Goal: Task Accomplishment & Management: Manage account settings

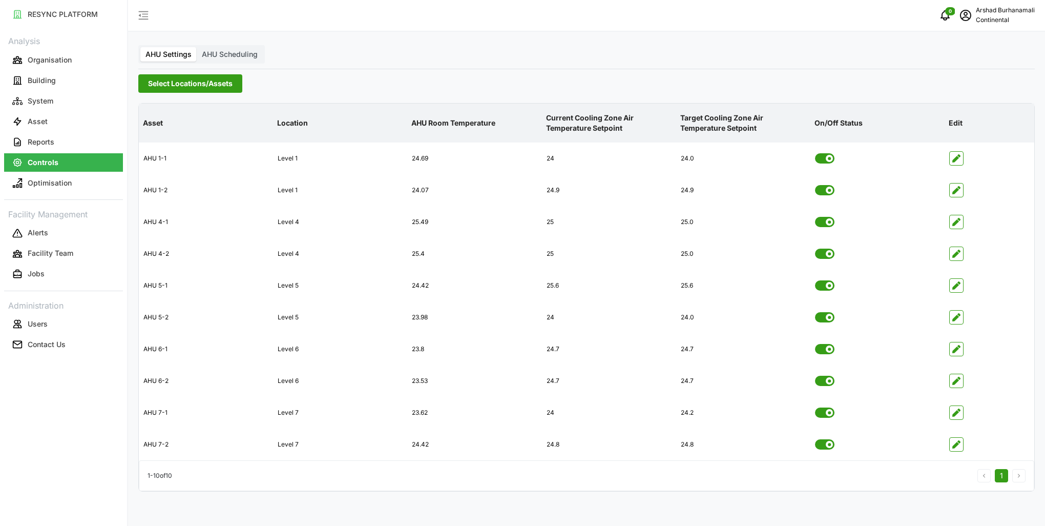
click at [181, 91] on span "Select Locations/Assets" at bounding box center [190, 83] width 85 height 17
click at [170, 149] on div "CA1" at bounding box center [247, 144] width 199 height 15
click at [172, 148] on span "Select CA1" at bounding box center [172, 144] width 7 height 7
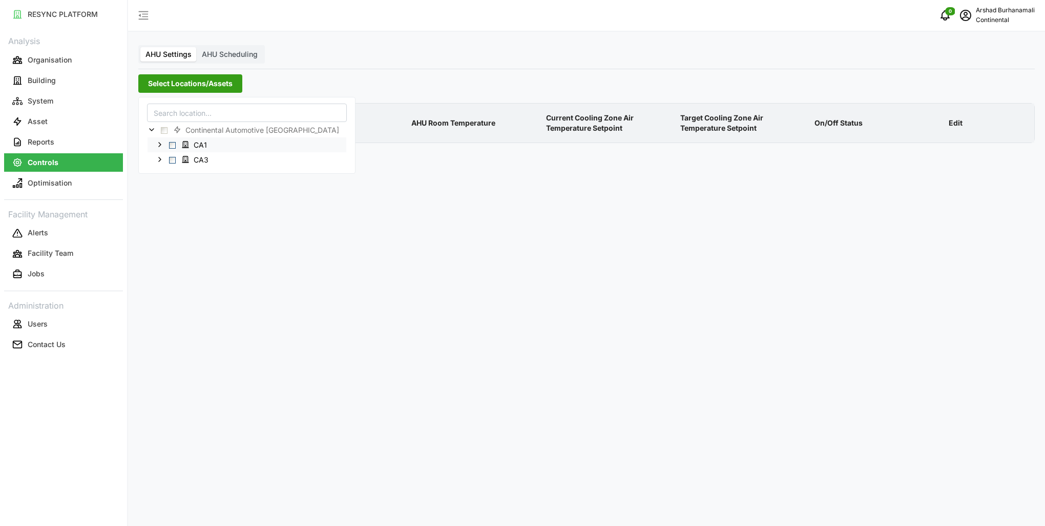
click at [173, 150] on div "CA1" at bounding box center [247, 144] width 199 height 15
click at [172, 144] on span "Select CA1" at bounding box center [172, 144] width 7 height 7
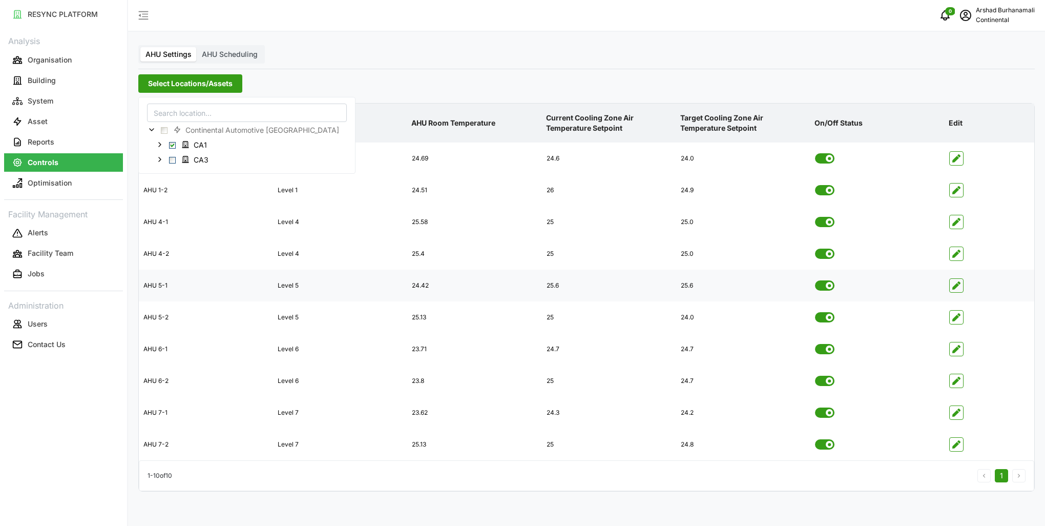
click at [954, 286] on icon "button" at bounding box center [956, 285] width 8 height 8
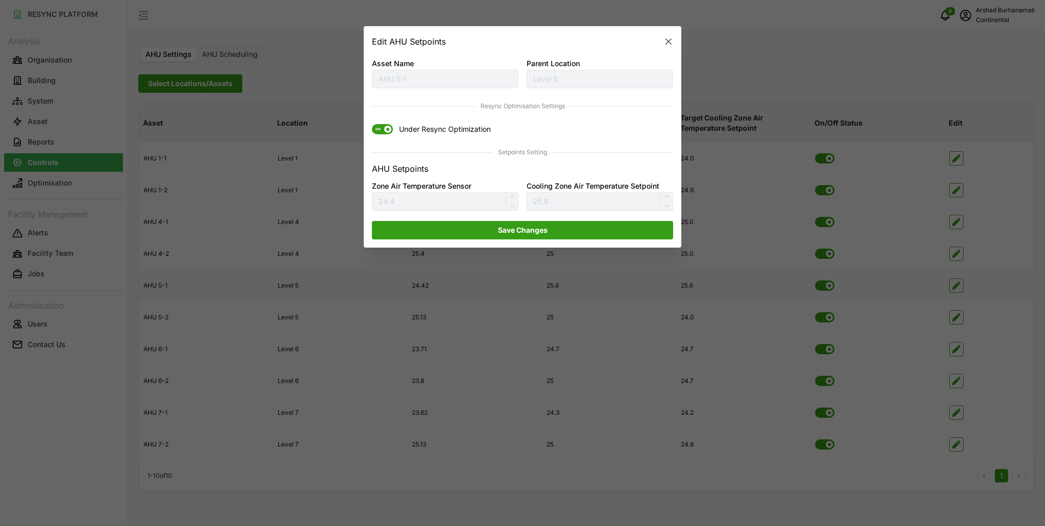
click at [385, 126] on span "ON" at bounding box center [382, 129] width 21 height 10
click at [372, 124] on input "ON Under Resync Optimization" at bounding box center [372, 124] width 0 height 0
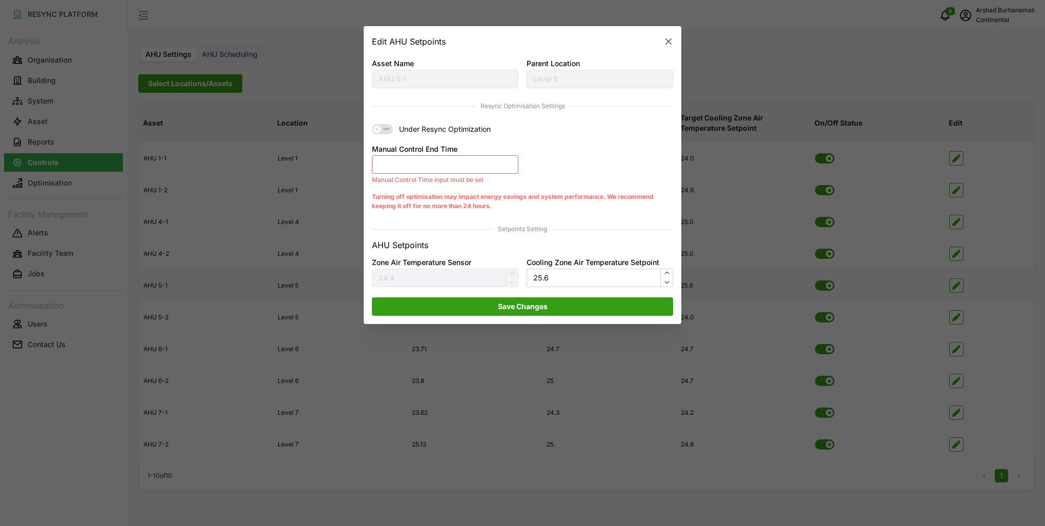
click at [455, 167] on button "Manual Control End Time" at bounding box center [445, 164] width 146 height 18
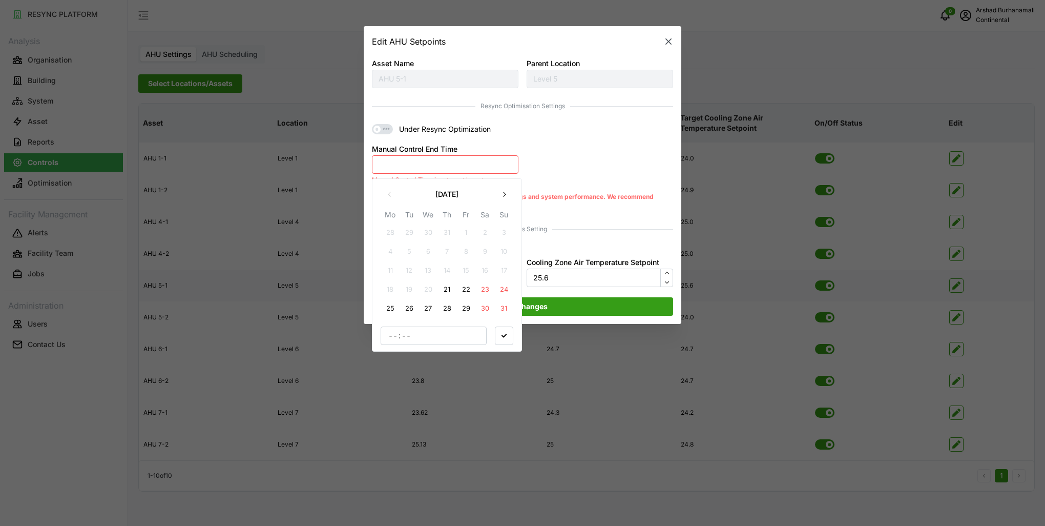
click at [449, 290] on button "21" at bounding box center [447, 289] width 18 height 18
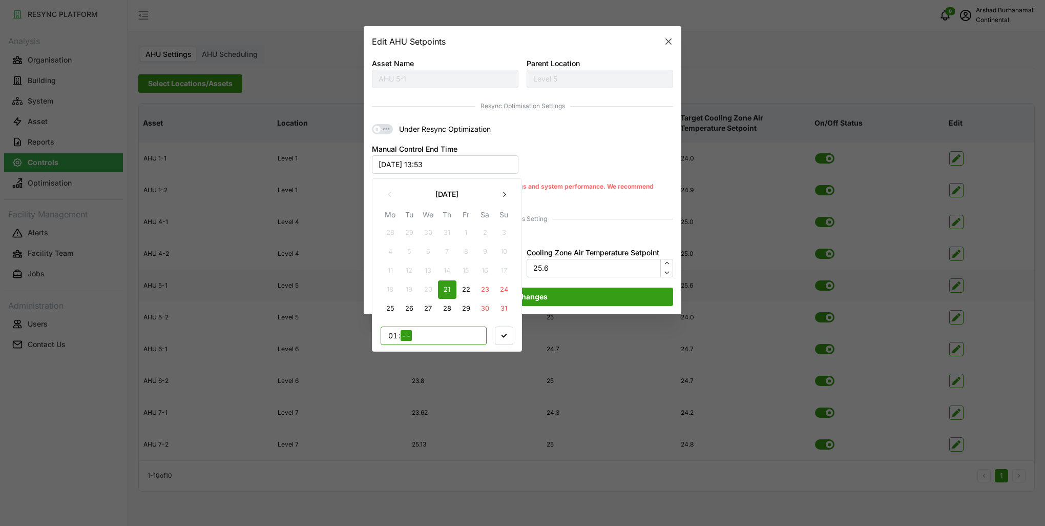
type input "17"
type input "00"
click at [508, 338] on span "button" at bounding box center [503, 334] width 17 height 17
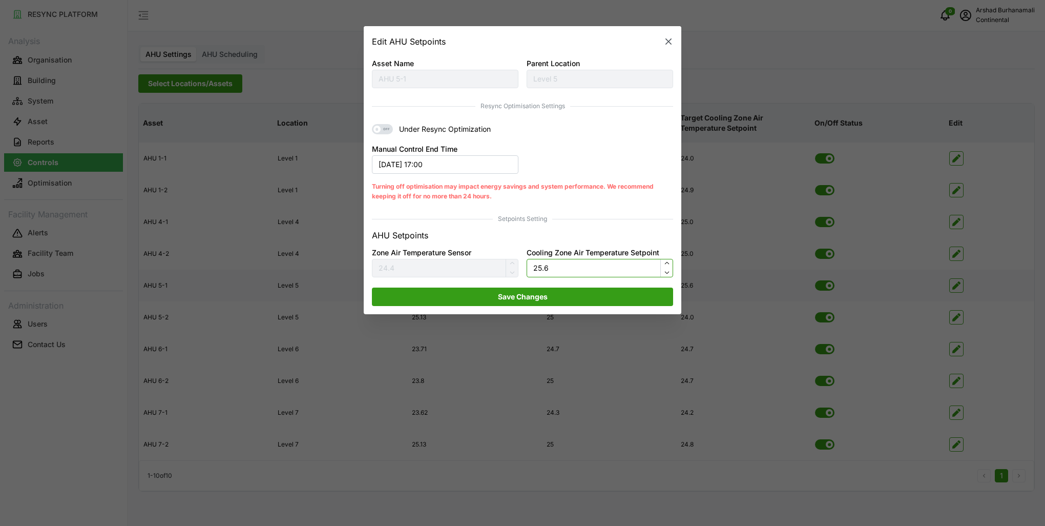
click at [555, 268] on input "25.6" at bounding box center [600, 268] width 146 height 18
type input "24.5"
click at [547, 295] on span "Save Changes" at bounding box center [523, 296] width 50 height 17
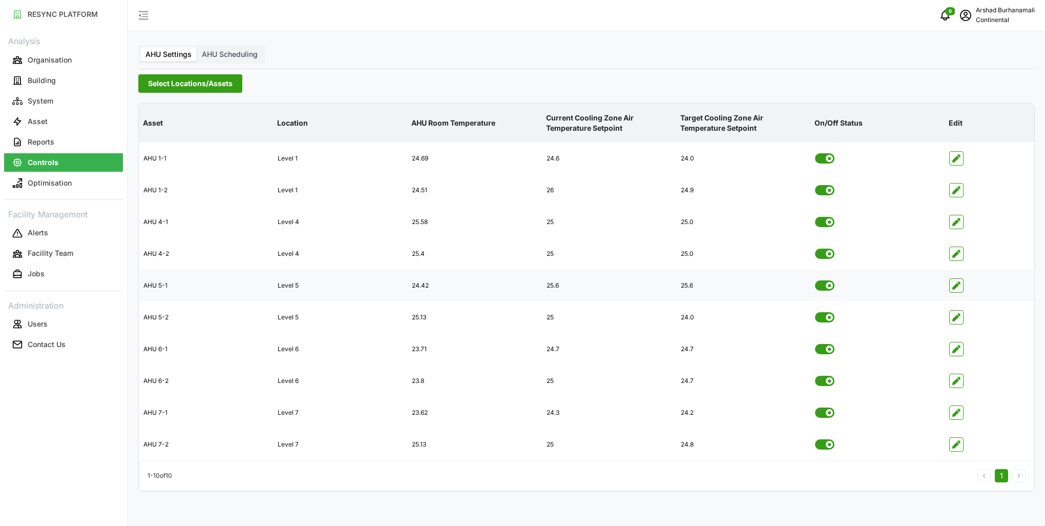
click at [202, 86] on span "Select Locations/Assets" at bounding box center [190, 83] width 85 height 17
click at [170, 157] on span "Select CA3" at bounding box center [172, 159] width 7 height 7
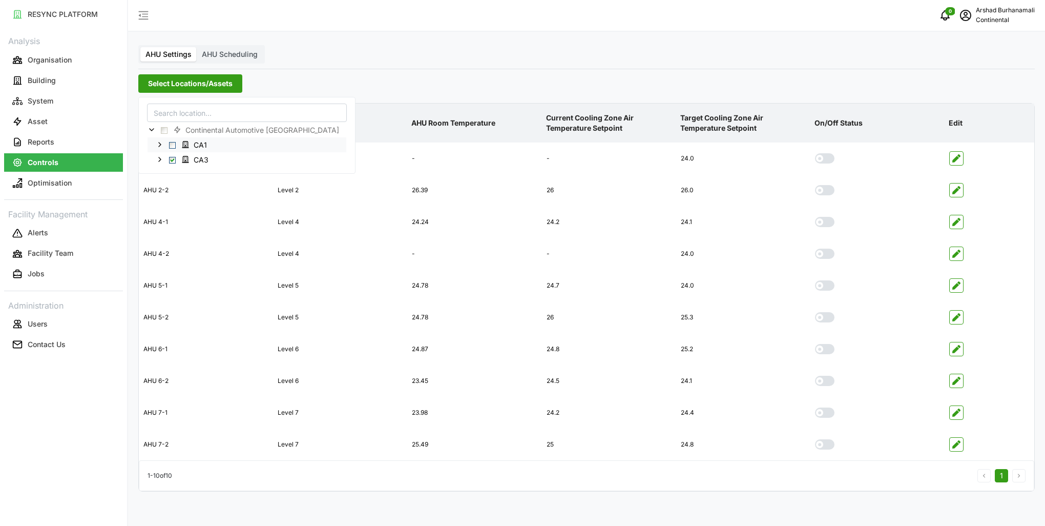
click at [172, 146] on span "Select CA1" at bounding box center [172, 144] width 7 height 7
click at [962, 284] on span "button" at bounding box center [956, 285] width 13 height 13
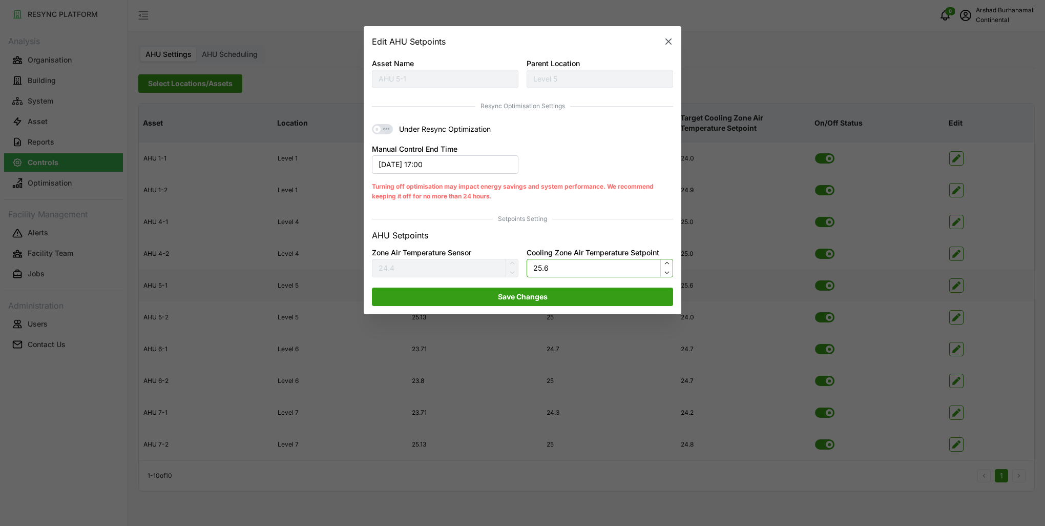
click at [549, 265] on input "25.6" at bounding box center [600, 268] width 146 height 18
type input "24"
click at [551, 300] on span "Save Changes" at bounding box center [523, 296] width 282 height 17
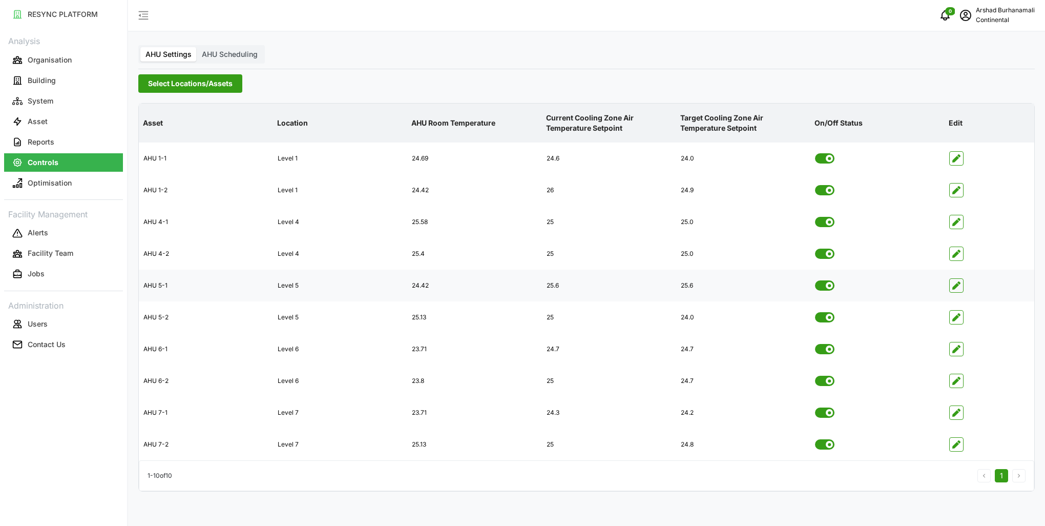
click at [211, 90] on span "Select Locations/Assets" at bounding box center [190, 83] width 85 height 17
click at [172, 156] on span "Select CA3" at bounding box center [172, 159] width 7 height 7
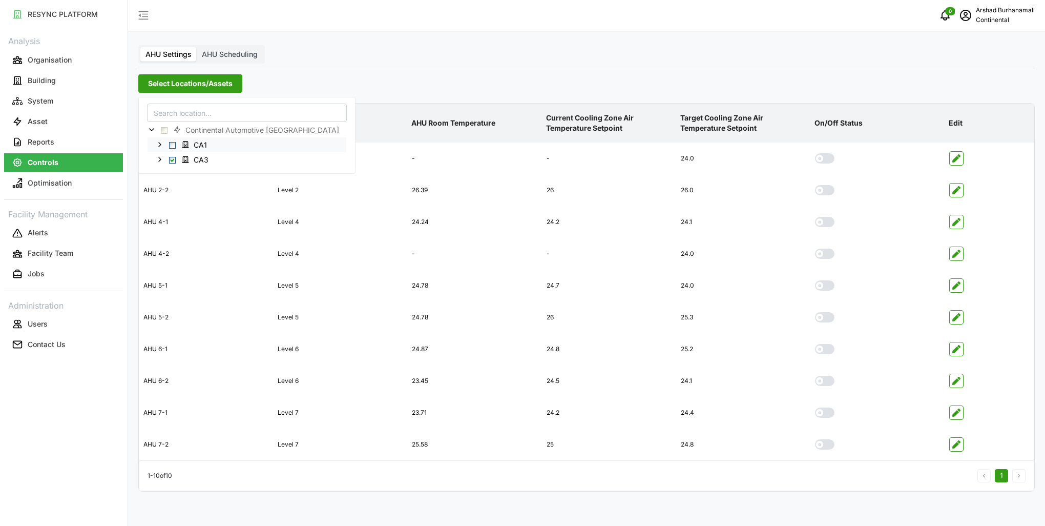
click at [171, 144] on span "Select CA1" at bounding box center [172, 144] width 7 height 7
click at [174, 161] on span "Select CA3" at bounding box center [172, 159] width 7 height 7
click at [172, 140] on div "CA1" at bounding box center [247, 144] width 199 height 15
click at [173, 142] on span "Select CA1" at bounding box center [172, 144] width 7 height 7
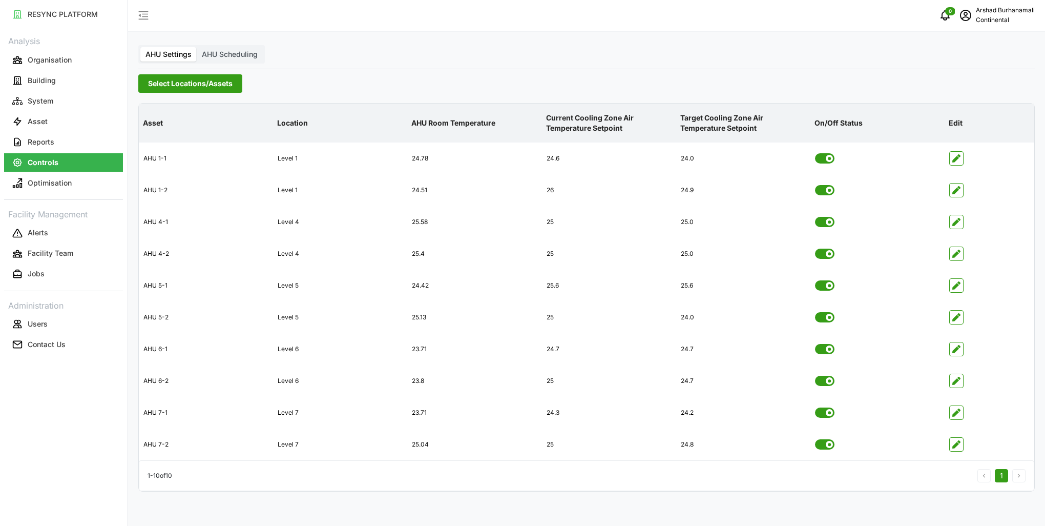
drag, startPoint x: 369, startPoint y: 83, endPoint x: 375, endPoint y: 81, distance: 7.0
click at [371, 83] on div "Select Locations/Assets" at bounding box center [586, 83] width 896 height 18
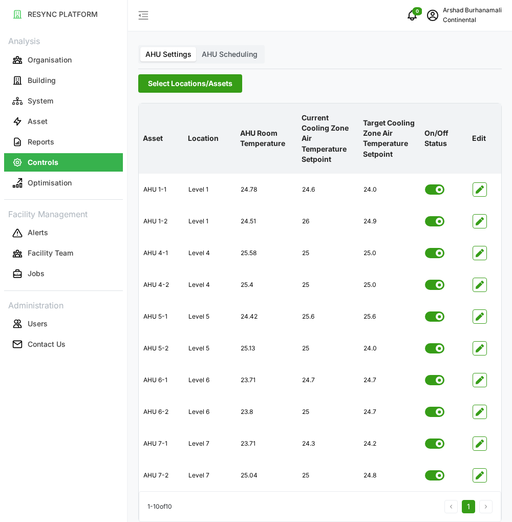
click at [195, 85] on span "Select Locations/Assets" at bounding box center [190, 83] width 85 height 17
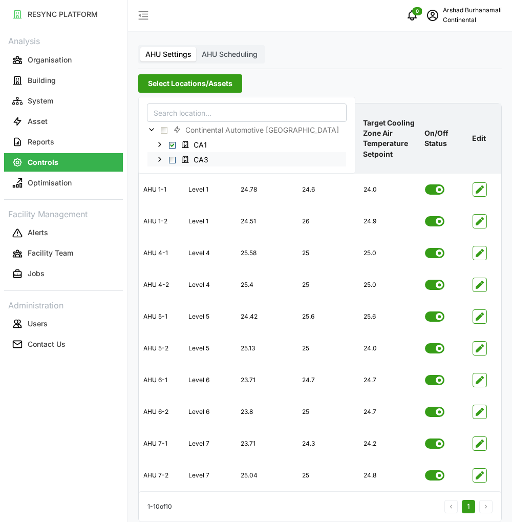
click at [172, 160] on span "Select CA3" at bounding box center [172, 159] width 7 height 7
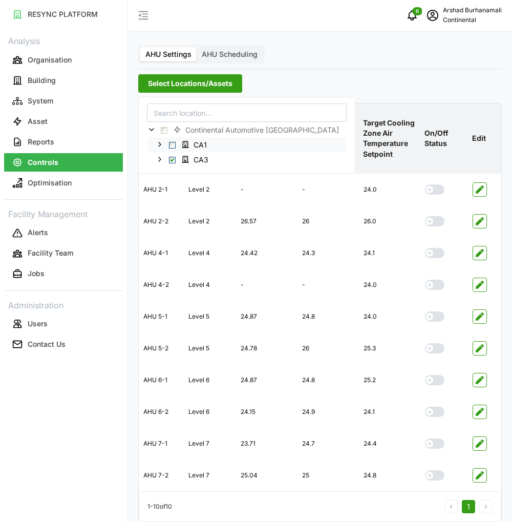
click at [172, 143] on span "Select CA1" at bounding box center [172, 144] width 7 height 7
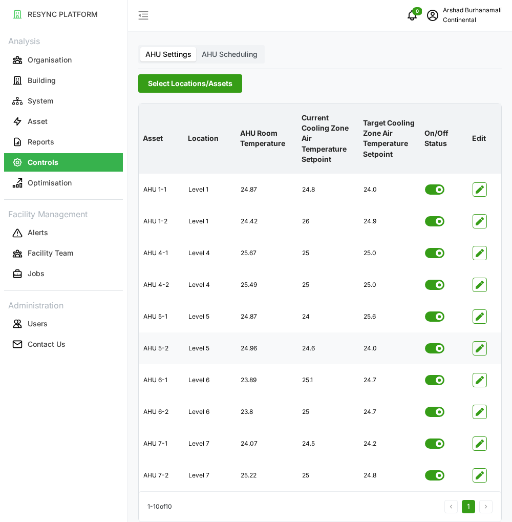
click at [478, 347] on icon "button" at bounding box center [480, 348] width 8 height 8
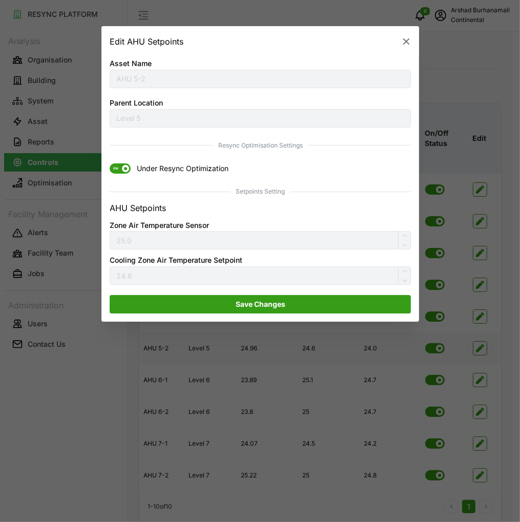
click at [118, 166] on span "ON" at bounding box center [116, 168] width 12 height 10
click at [110, 163] on input "ON Under Resync Optimization" at bounding box center [110, 163] width 0 height 0
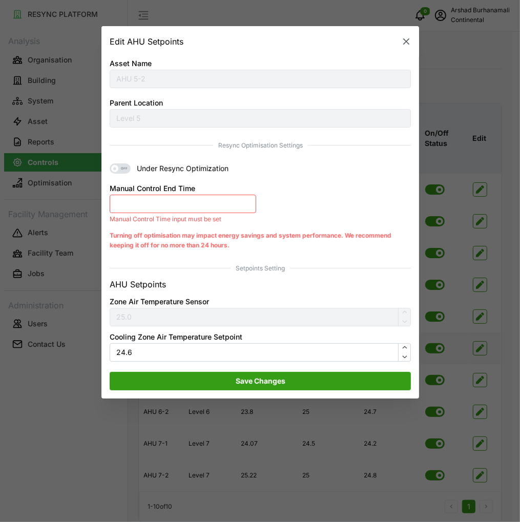
click at [163, 213] on button "Manual Control End Time" at bounding box center [183, 204] width 146 height 18
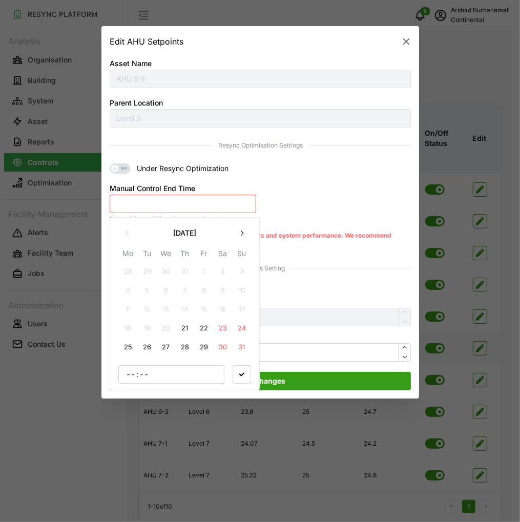
click at [184, 329] on button "21" at bounding box center [184, 328] width 18 height 18
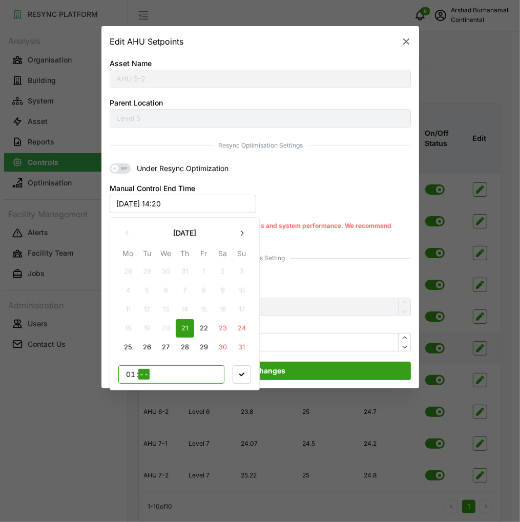
type input "17"
type input "00"
click at [245, 372] on span "button" at bounding box center [241, 374] width 17 height 17
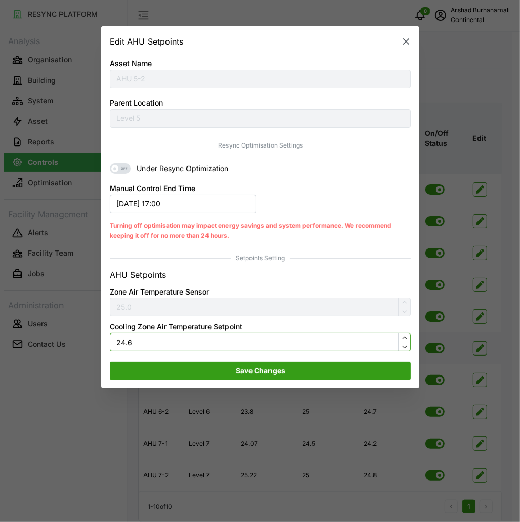
click at [221, 337] on input "24.6" at bounding box center [260, 342] width 301 height 18
type input "24.5"
click at [239, 364] on span "Save Changes" at bounding box center [260, 370] width 50 height 17
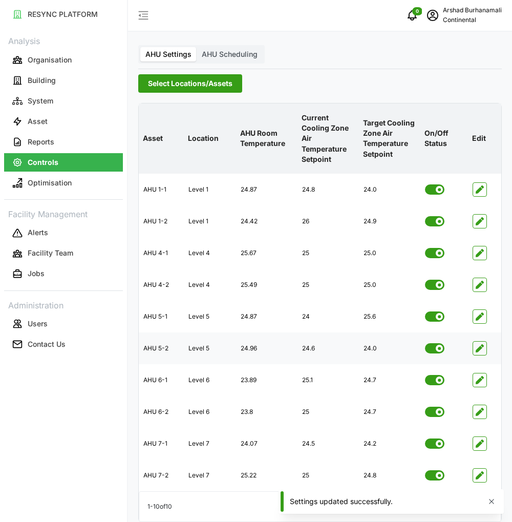
click at [201, 75] on span "Select Locations/Assets" at bounding box center [190, 83] width 85 height 17
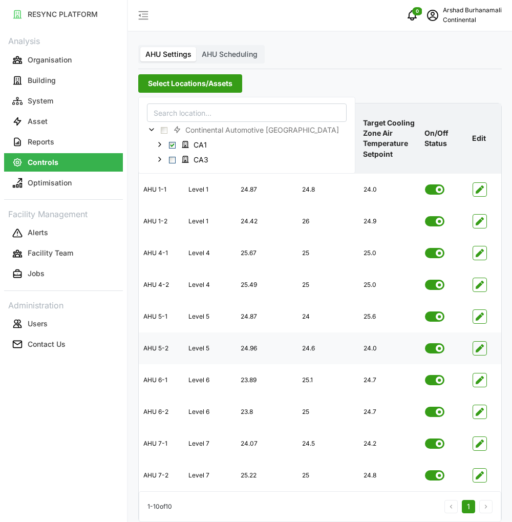
click at [201, 76] on span "Select Locations/Assets" at bounding box center [190, 83] width 85 height 17
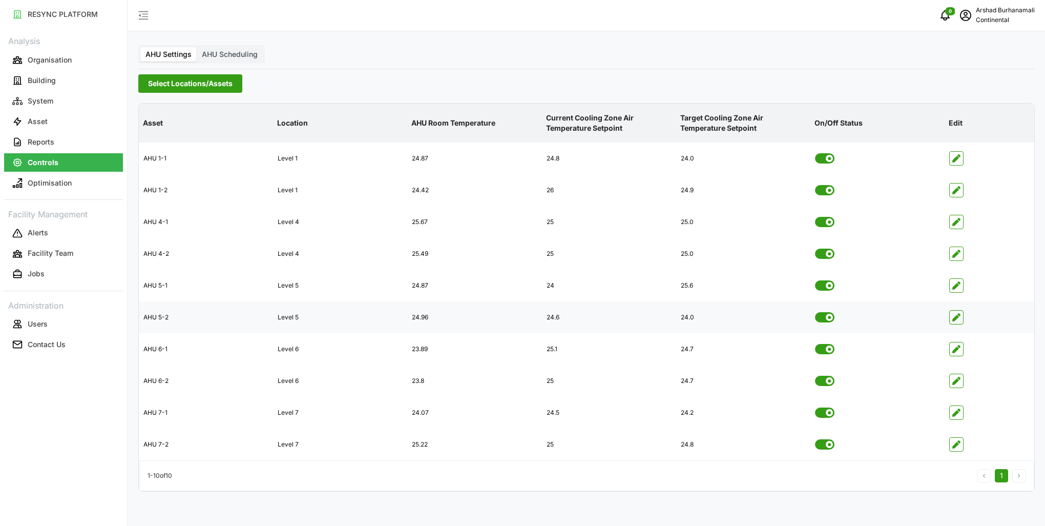
click at [983, 15] on p "Continental" at bounding box center [1005, 20] width 59 height 10
click at [974, 79] on div "Logout" at bounding box center [997, 77] width 73 height 11
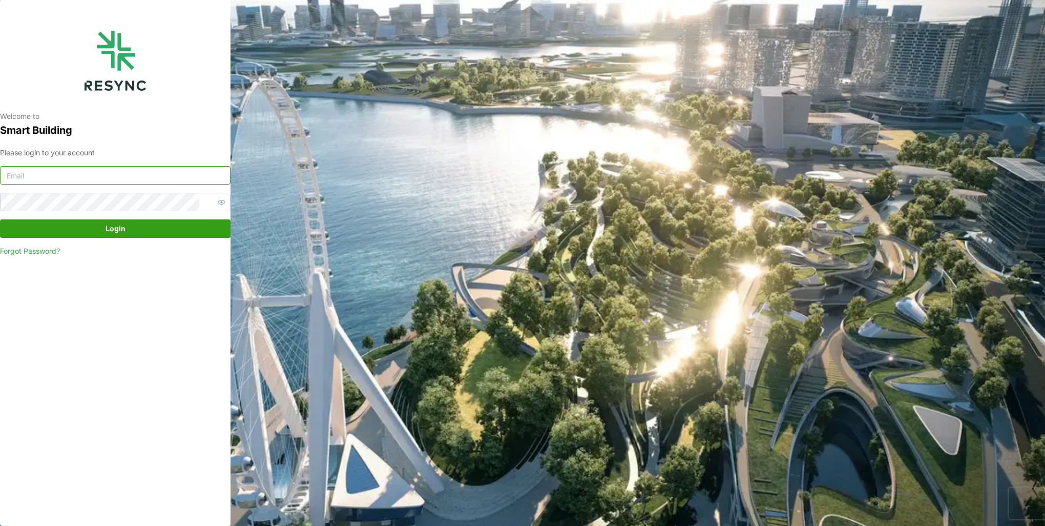
click at [144, 173] on input at bounding box center [115, 175] width 230 height 18
type input "burhanamali.arshad@continental.com"
click at [218, 201] on icon "button" at bounding box center [222, 202] width 8 height 8
click at [184, 224] on span "Login" at bounding box center [115, 228] width 211 height 17
click at [145, 230] on span "Login" at bounding box center [115, 228] width 211 height 17
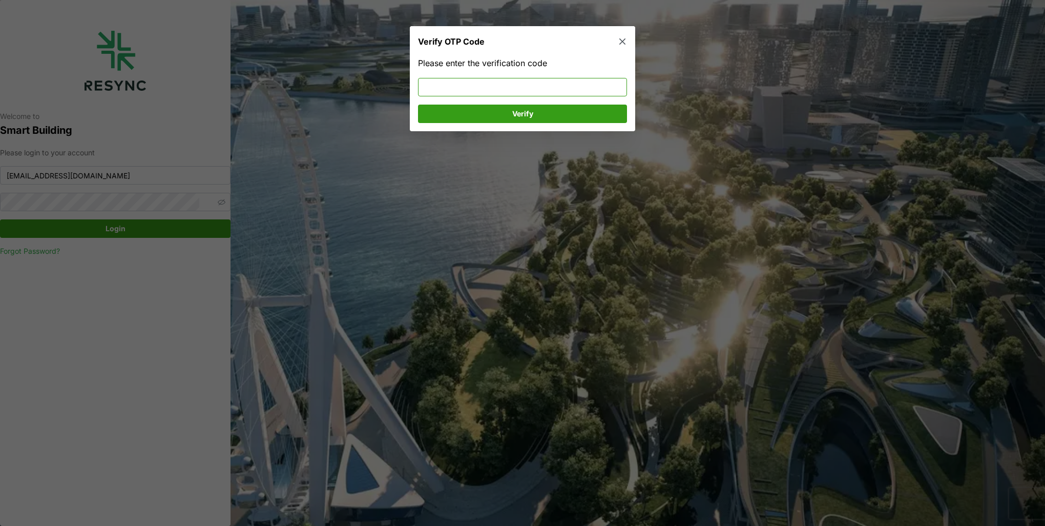
click at [521, 91] on input at bounding box center [522, 87] width 209 height 18
type input "793279"
click at [531, 110] on span "Verify" at bounding box center [522, 113] width 21 height 17
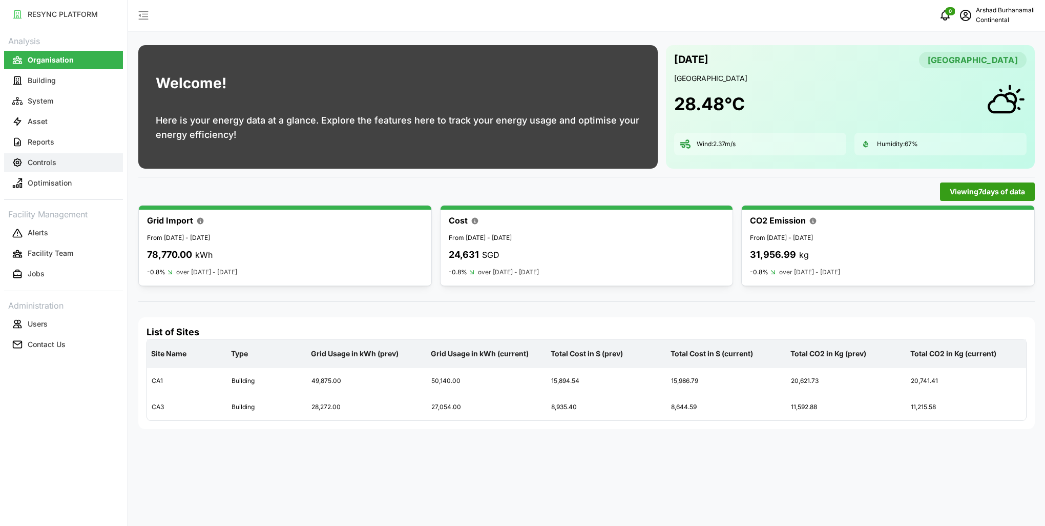
click at [43, 166] on p "Controls" at bounding box center [42, 162] width 29 height 10
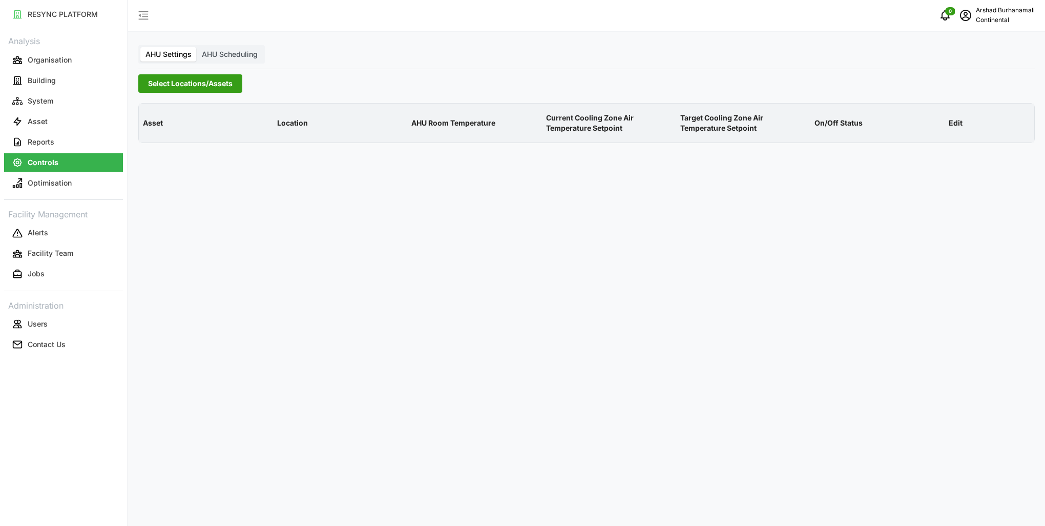
click at [170, 83] on span "Select Locations/Assets" at bounding box center [190, 83] width 85 height 17
click at [149, 130] on icon at bounding box center [152, 129] width 8 height 8
click at [175, 144] on span "Select CA1" at bounding box center [172, 144] width 7 height 7
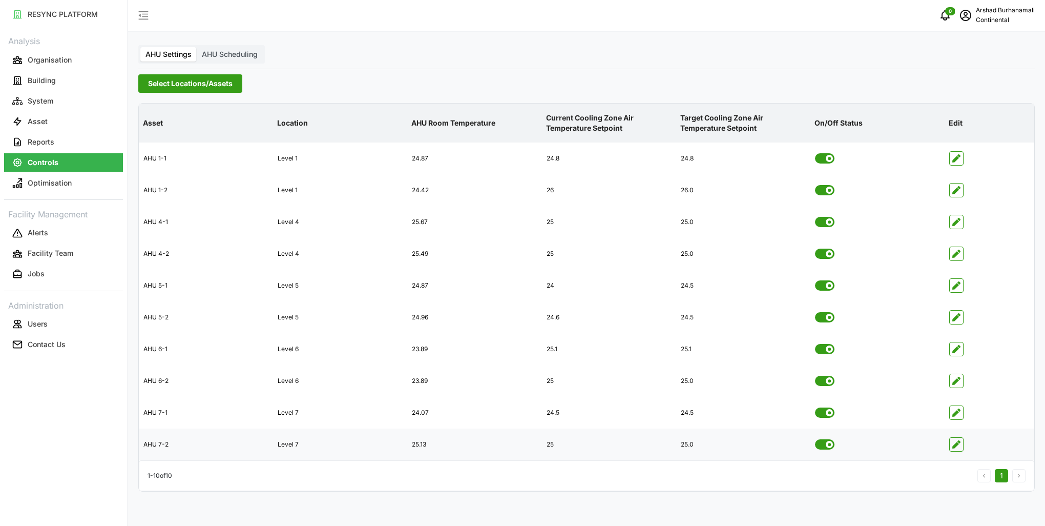
click at [964, 451] on div at bounding box center [989, 444] width 89 height 31
click at [959, 444] on icon "button" at bounding box center [956, 444] width 8 height 8
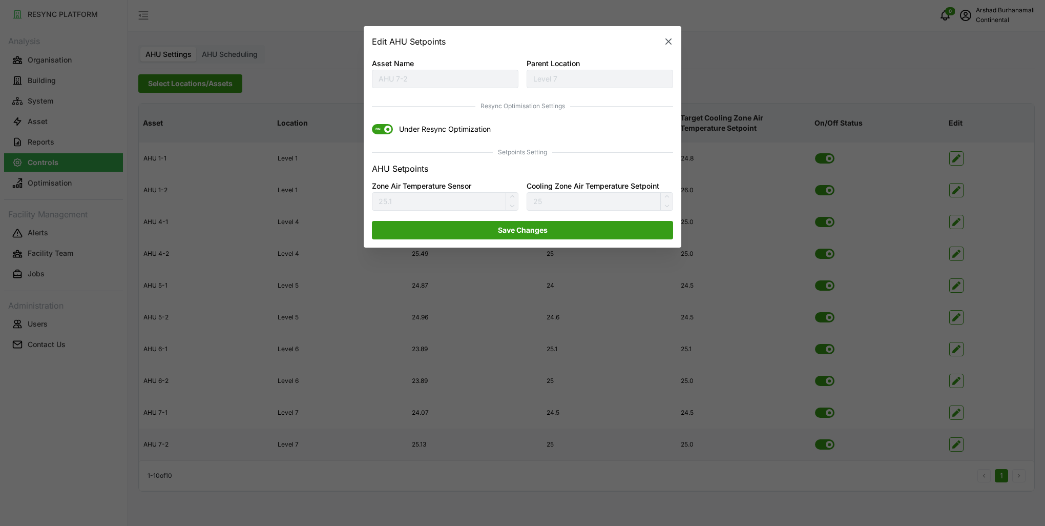
click at [382, 126] on span "ON" at bounding box center [378, 129] width 12 height 10
click at [372, 124] on input "ON Under Resync Optimization" at bounding box center [372, 124] width 0 height 0
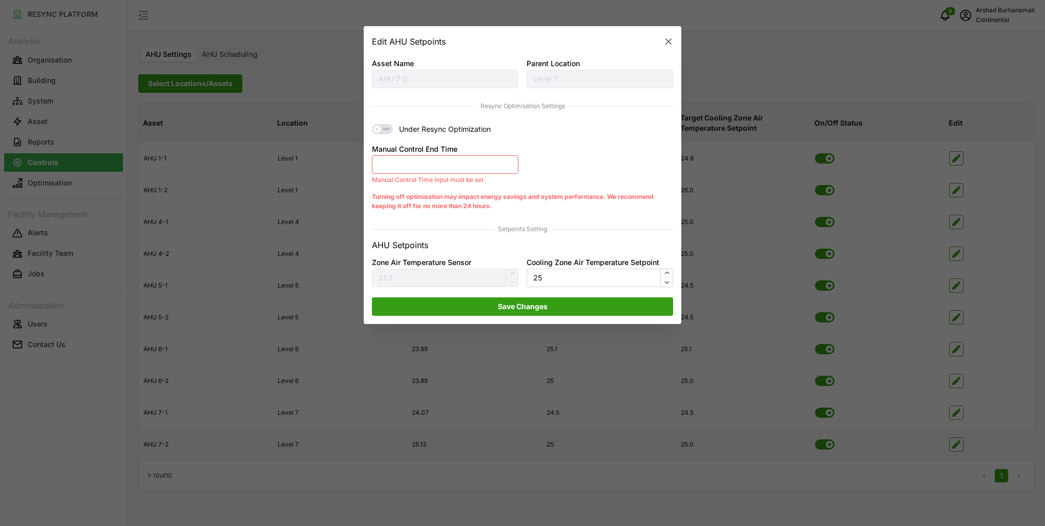
click at [413, 169] on button "Manual Control End Time" at bounding box center [445, 164] width 146 height 18
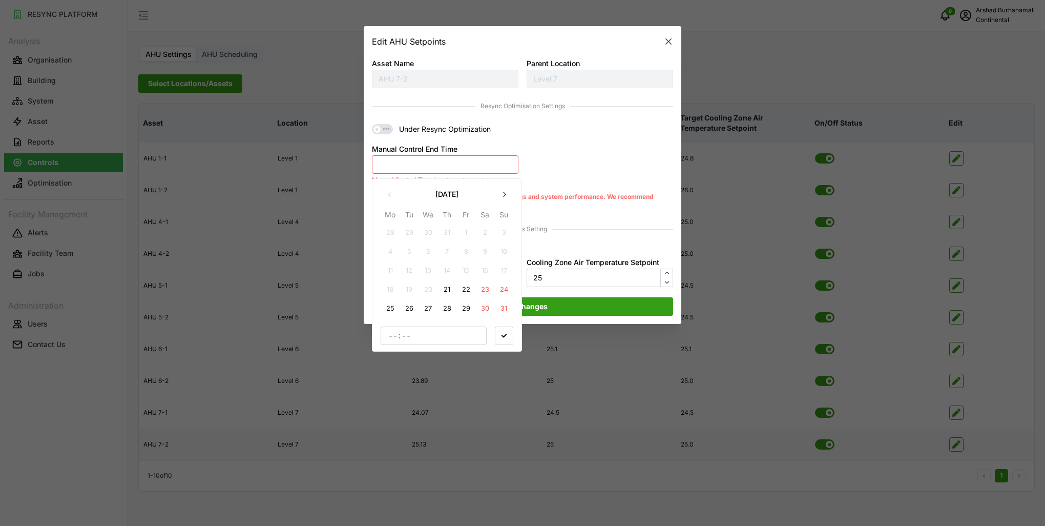
click at [451, 285] on button "21" at bounding box center [447, 289] width 18 height 18
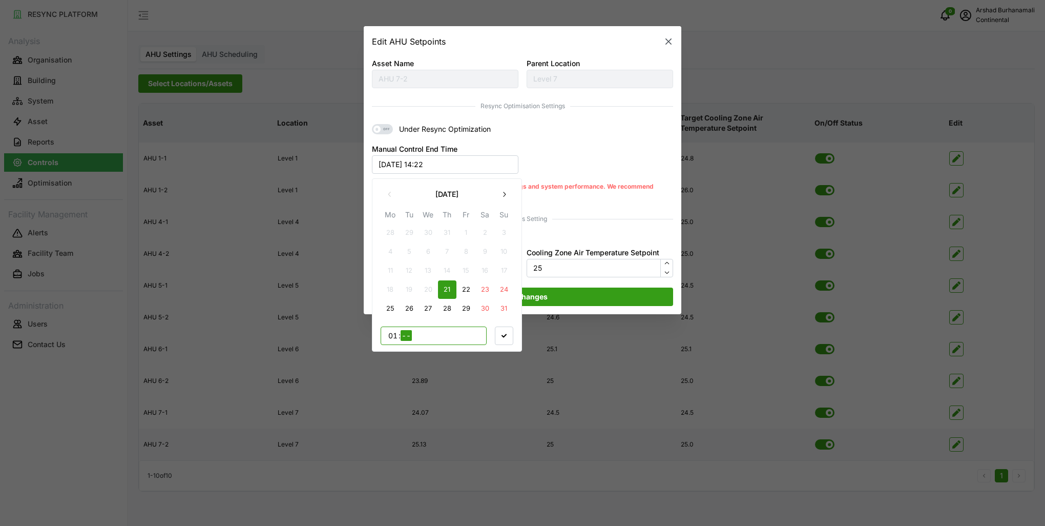
type input "15"
type input "30"
click at [505, 332] on span "button" at bounding box center [503, 334] width 17 height 17
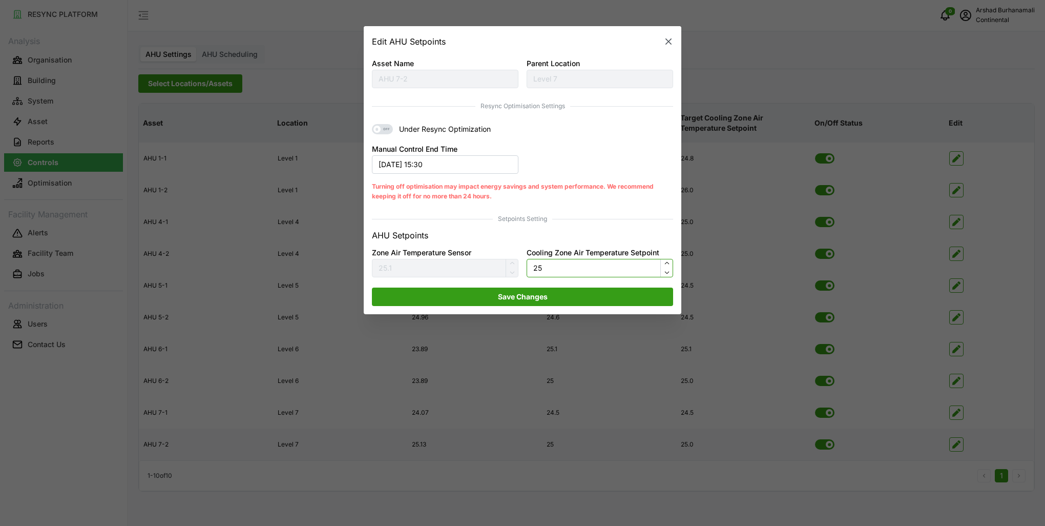
click at [541, 267] on input "25" at bounding box center [600, 268] width 146 height 18
type input "24.5"
click at [528, 303] on span "Save Changes" at bounding box center [523, 296] width 50 height 17
